Goal: Browse casually: Explore the website without a specific task or goal

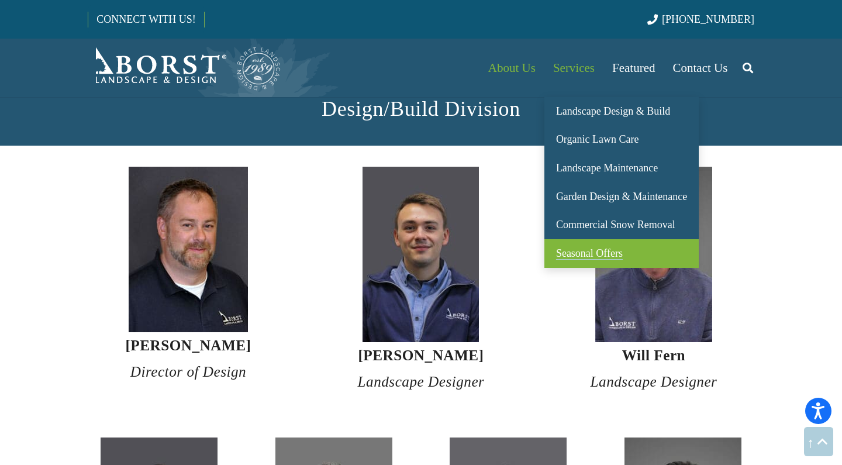
click at [578, 245] on link "Seasonal Offers" at bounding box center [621, 253] width 154 height 29
click at [570, 254] on span "Seasonal Offers" at bounding box center [589, 253] width 67 height 12
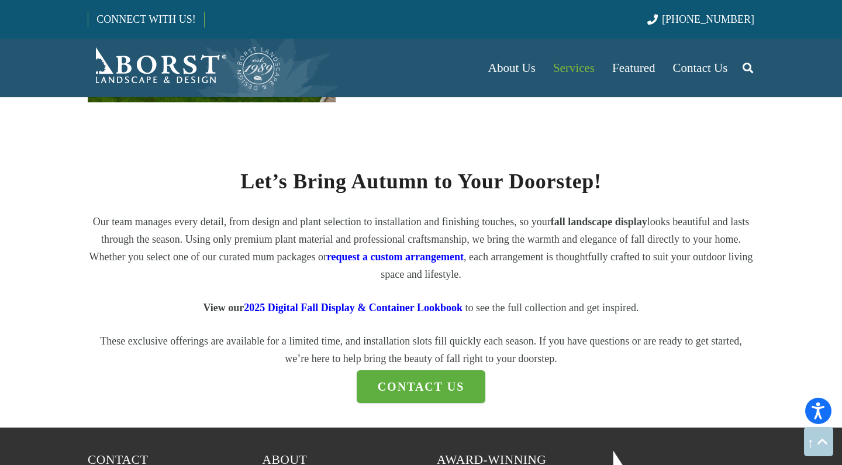
scroll to position [1355, 0]
click at [428, 253] on link "request a custom arrangement" at bounding box center [395, 257] width 137 height 12
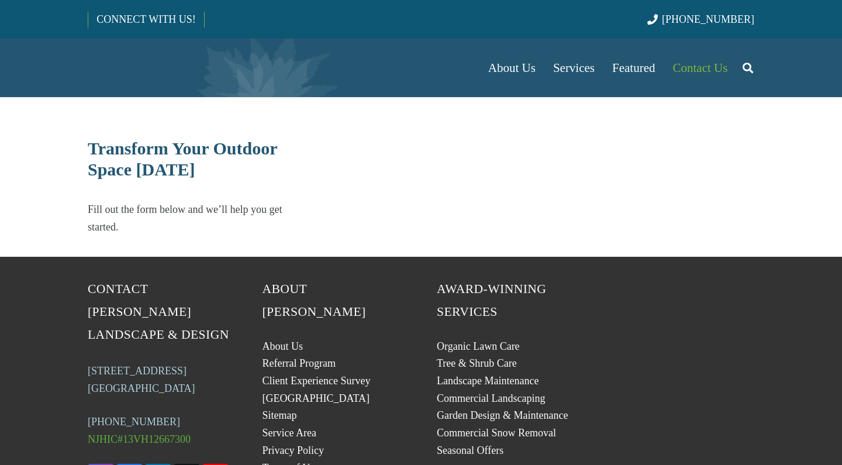
select select "******"
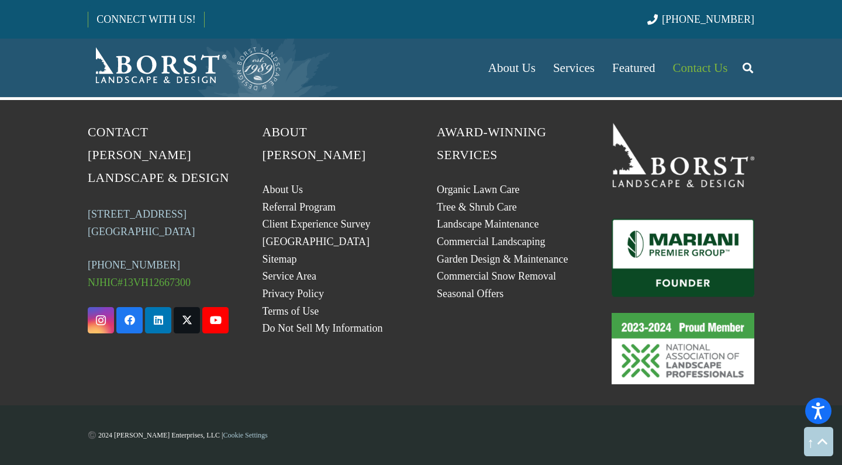
scroll to position [543, 0]
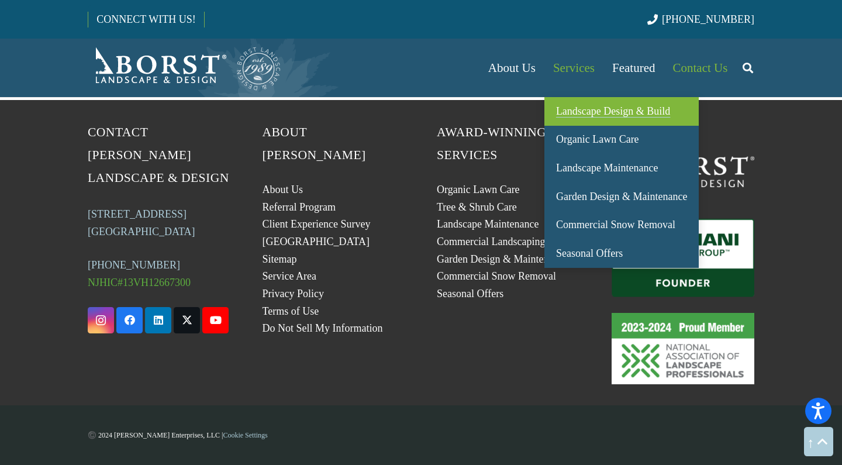
click at [623, 109] on span "Landscape Design & Build" at bounding box center [613, 111] width 114 height 12
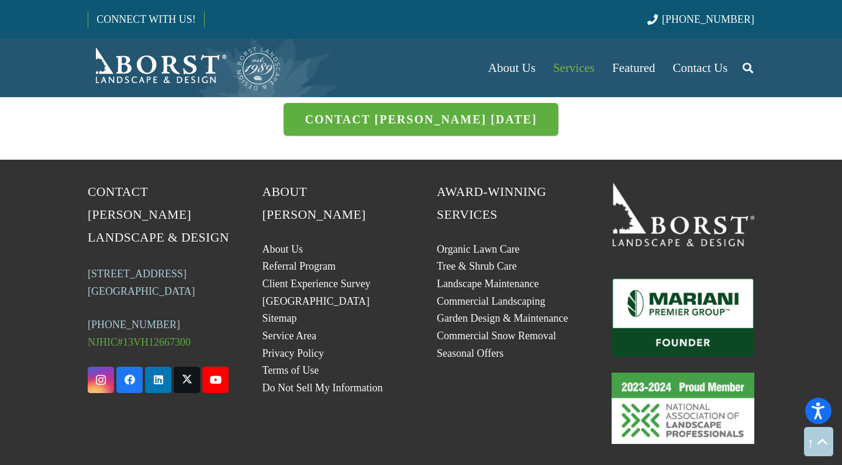
scroll to position [3828, 0]
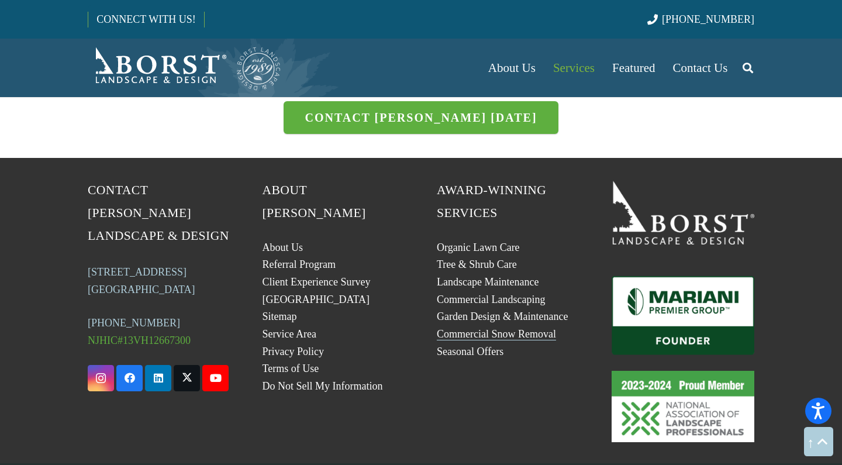
click at [529, 328] on link "Commercial Snow Removal" at bounding box center [496, 334] width 119 height 12
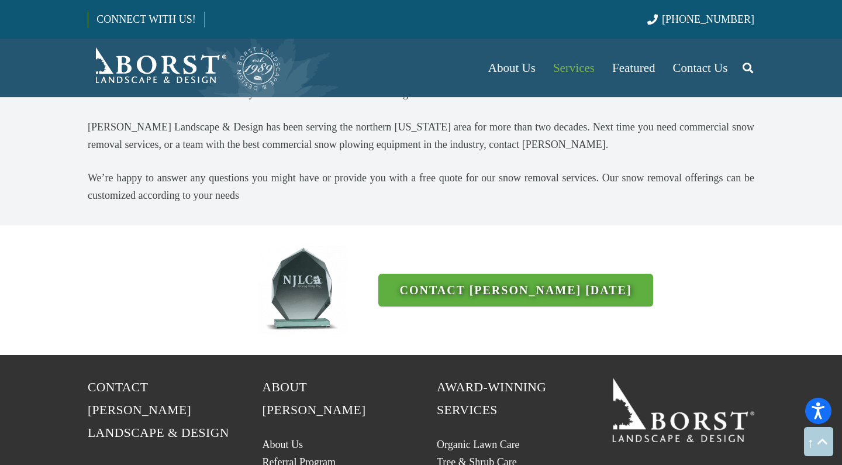
scroll to position [1862, 0]
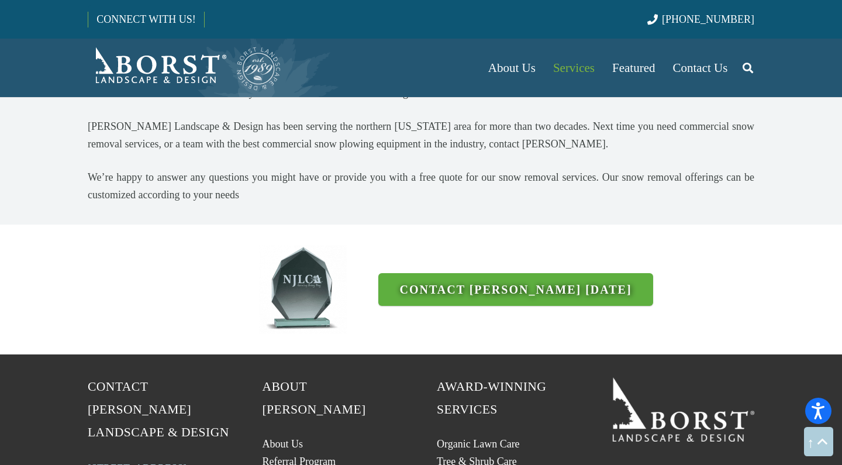
click at [325, 456] on link "Referral Program" at bounding box center [299, 462] width 73 height 12
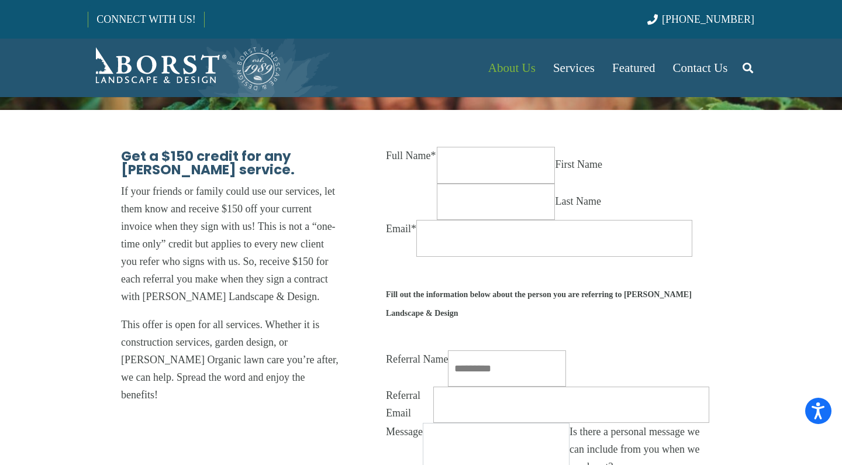
scroll to position [165, 0]
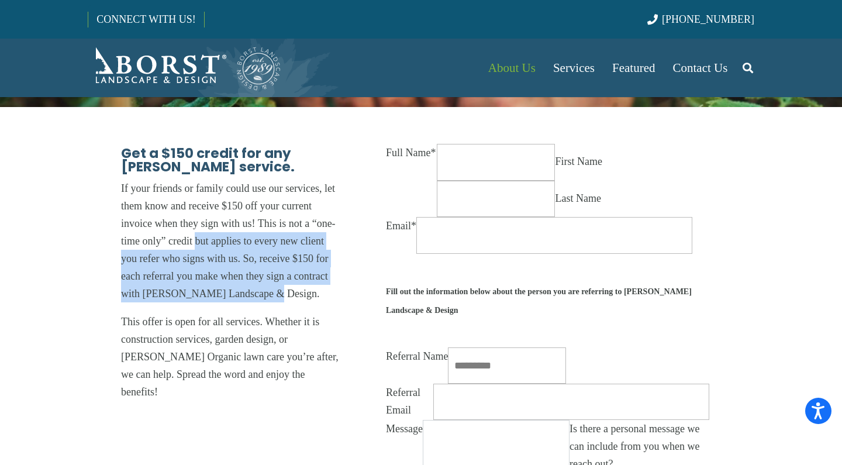
drag, startPoint x: 196, startPoint y: 243, endPoint x: 279, endPoint y: 298, distance: 99.4
click at [279, 298] on p "If your friends or family could use our services, let them know and receive $15…" at bounding box center [231, 246] width 220 height 133
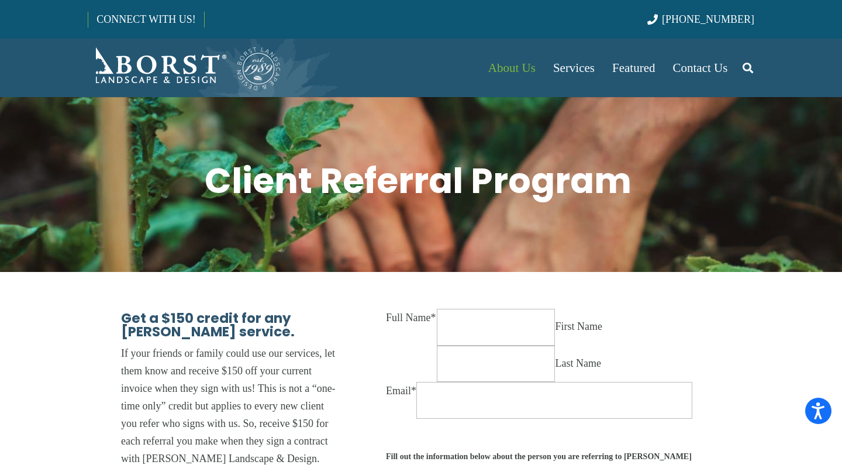
scroll to position [0, 0]
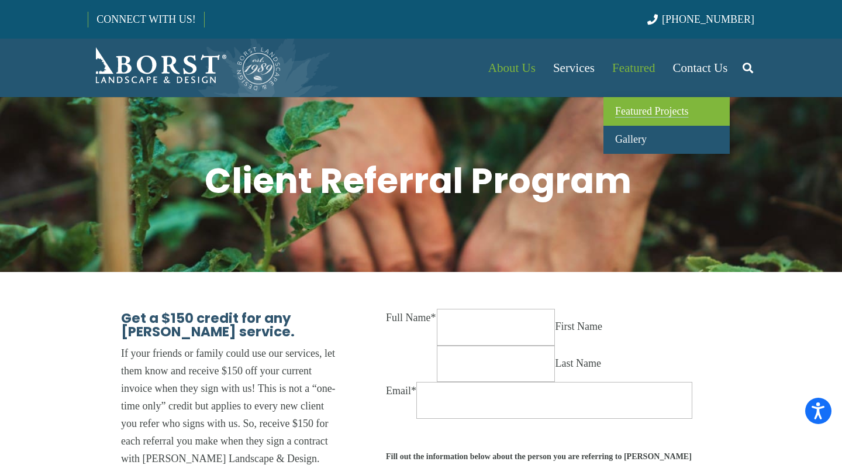
click at [641, 112] on span "Featured Projects" at bounding box center [651, 111] width 73 height 12
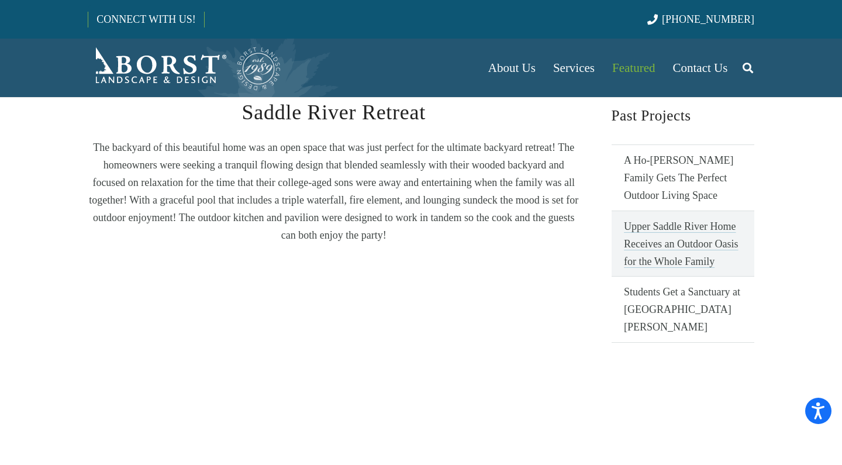
scroll to position [233, 0]
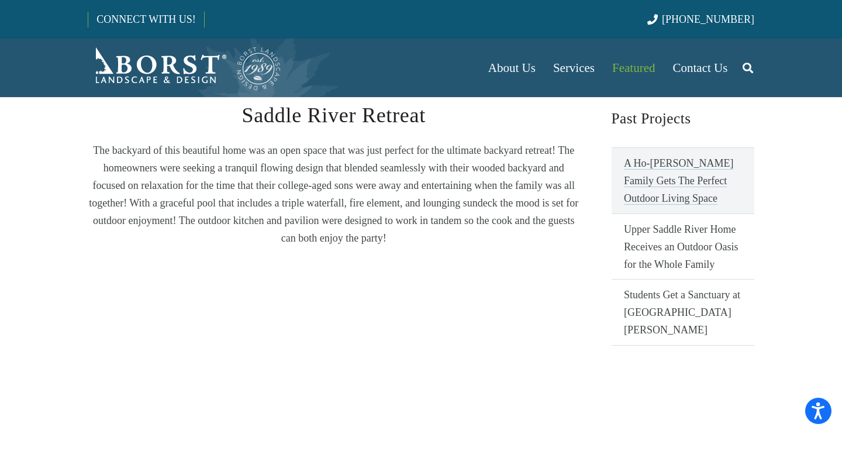
click at [679, 161] on link "A Ho-Ho-Kus Family Gets The Perfect Outdoor Living Space" at bounding box center [683, 180] width 143 height 66
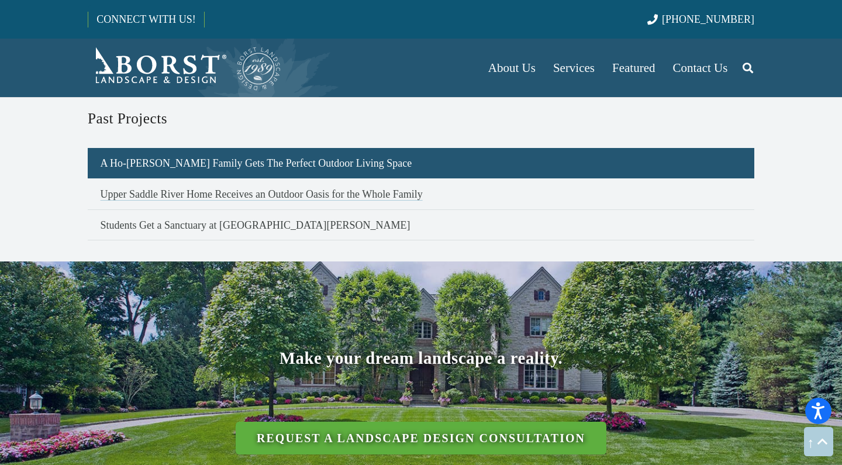
scroll to position [822, 0]
click at [323, 178] on link "Upper Saddle River Home Receives an Outdoor Oasis for the Whole Family" at bounding box center [421, 193] width 667 height 31
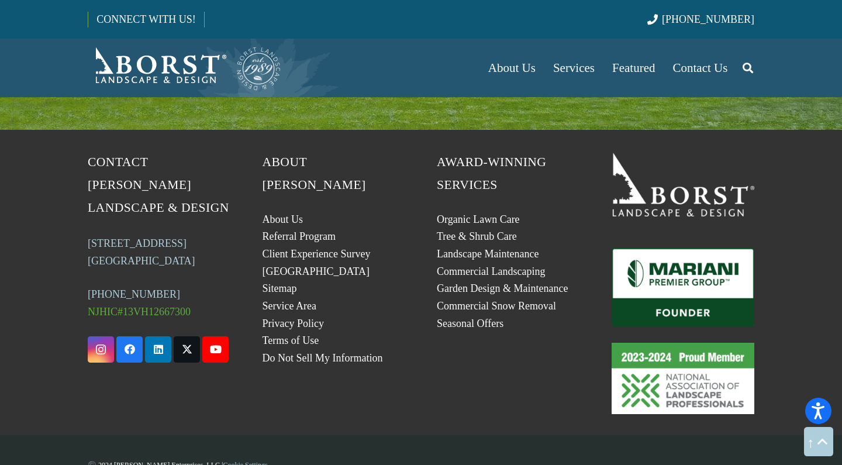
scroll to position [1326, 0]
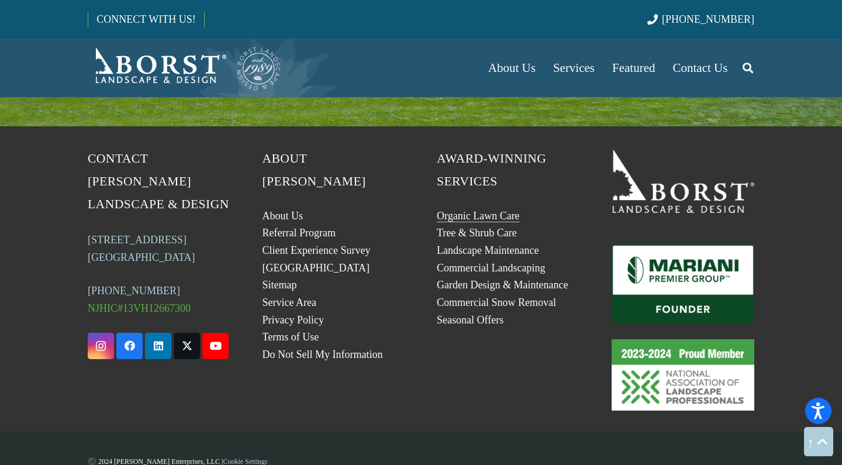
click at [444, 215] on link "Organic Lawn Care" at bounding box center [478, 216] width 83 height 12
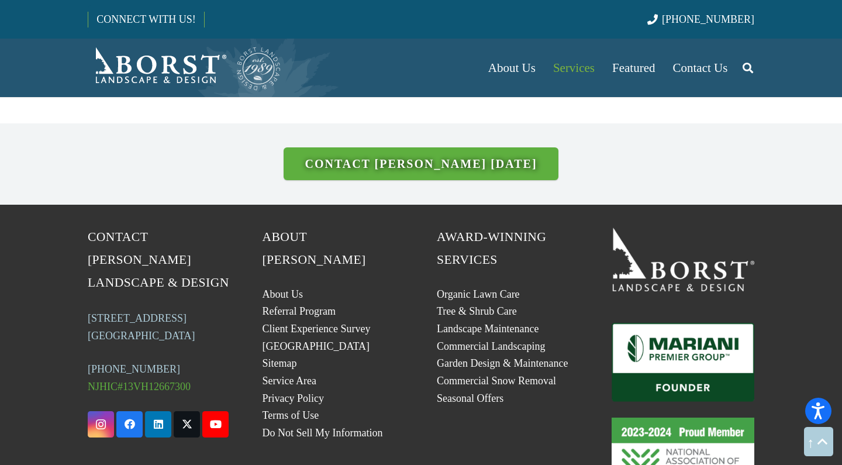
scroll to position [2079, 0]
